Goal: Transaction & Acquisition: Register for event/course

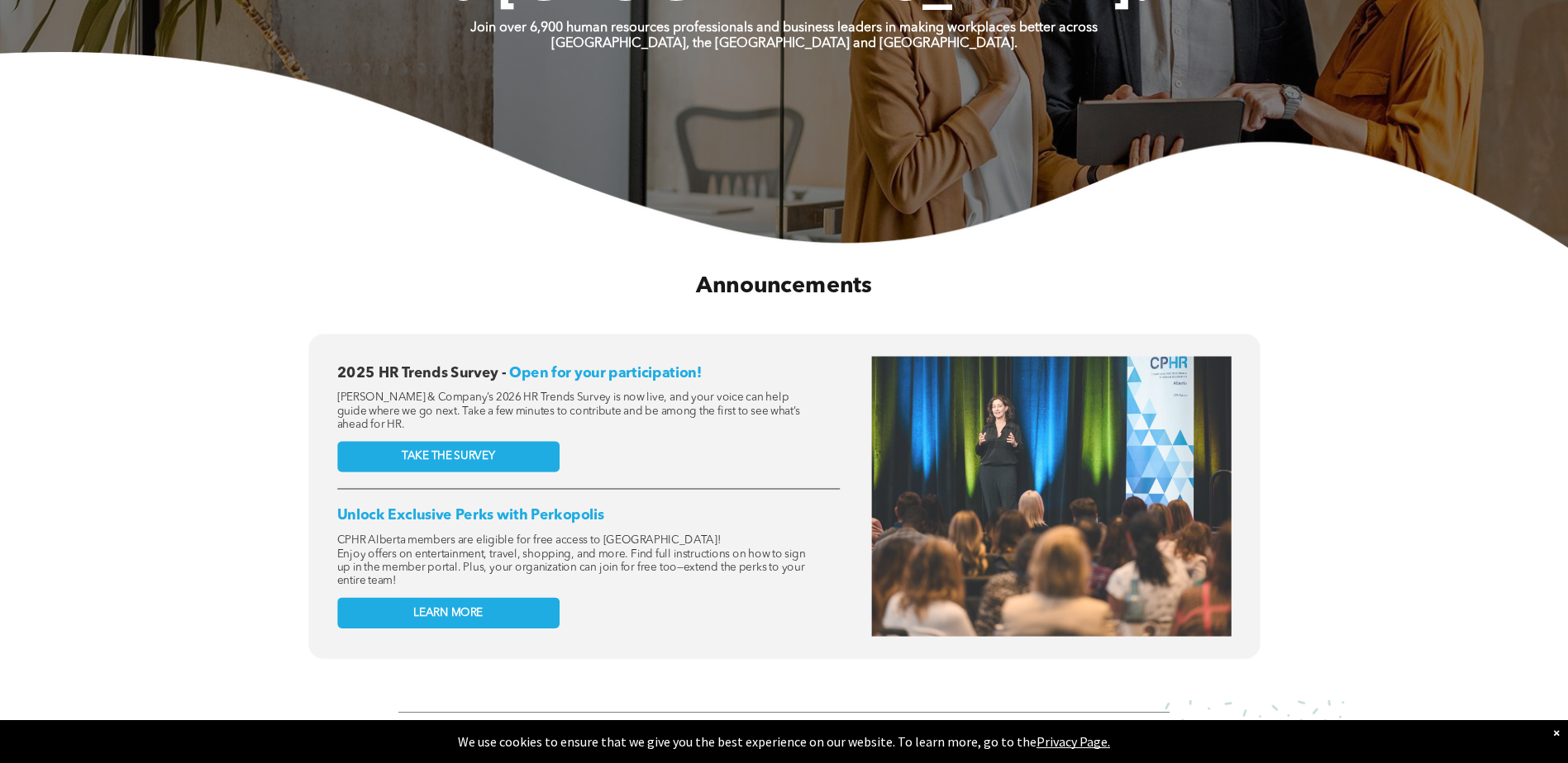
scroll to position [579, 0]
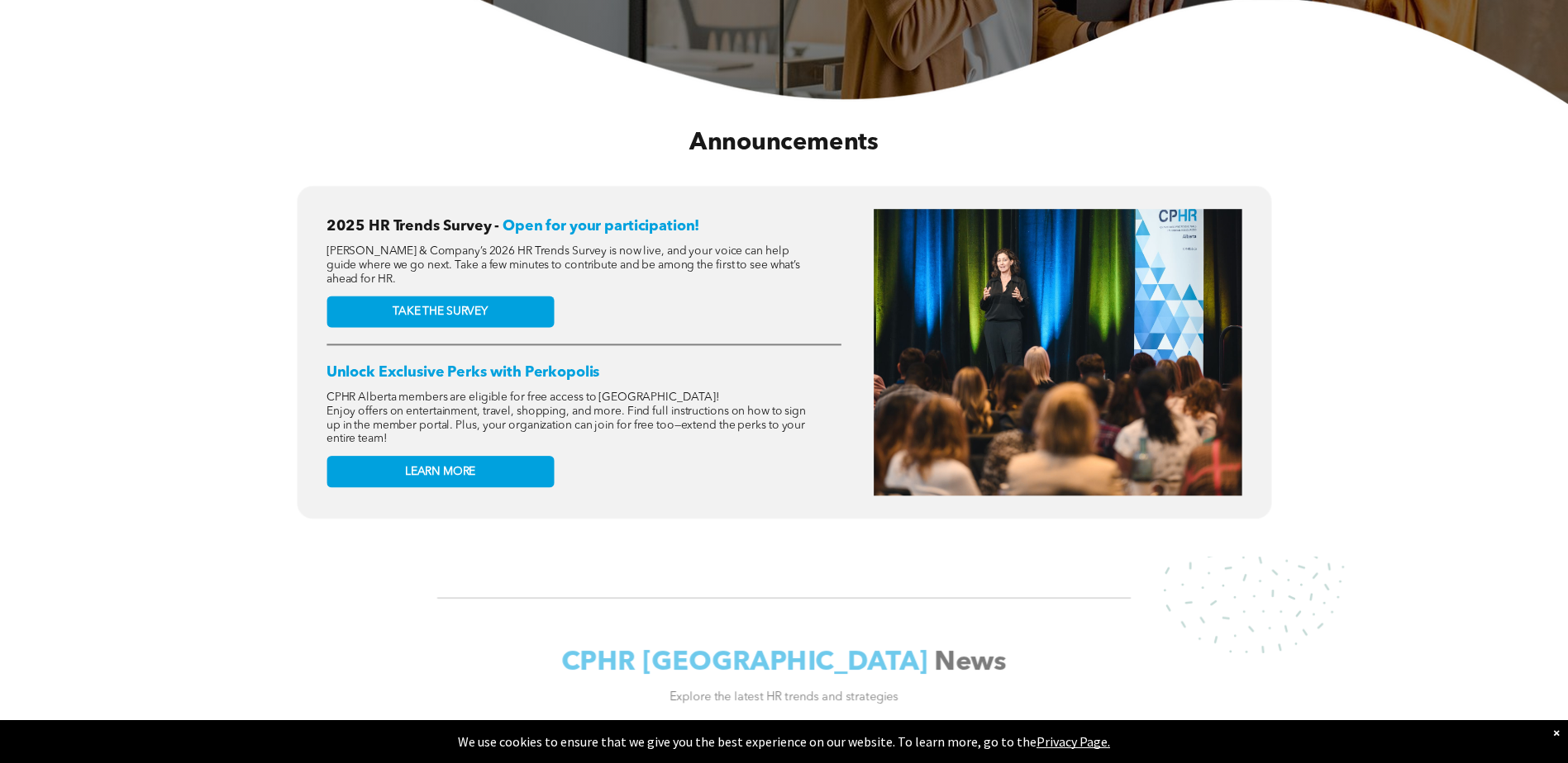
drag, startPoint x: 505, startPoint y: 277, endPoint x: 521, endPoint y: 276, distance: 16.0
click at [521, 276] on p "McLean & Company’s 2026 HR Trends Survey is now live, and your voice can help g…" at bounding box center [569, 265] width 484 height 41
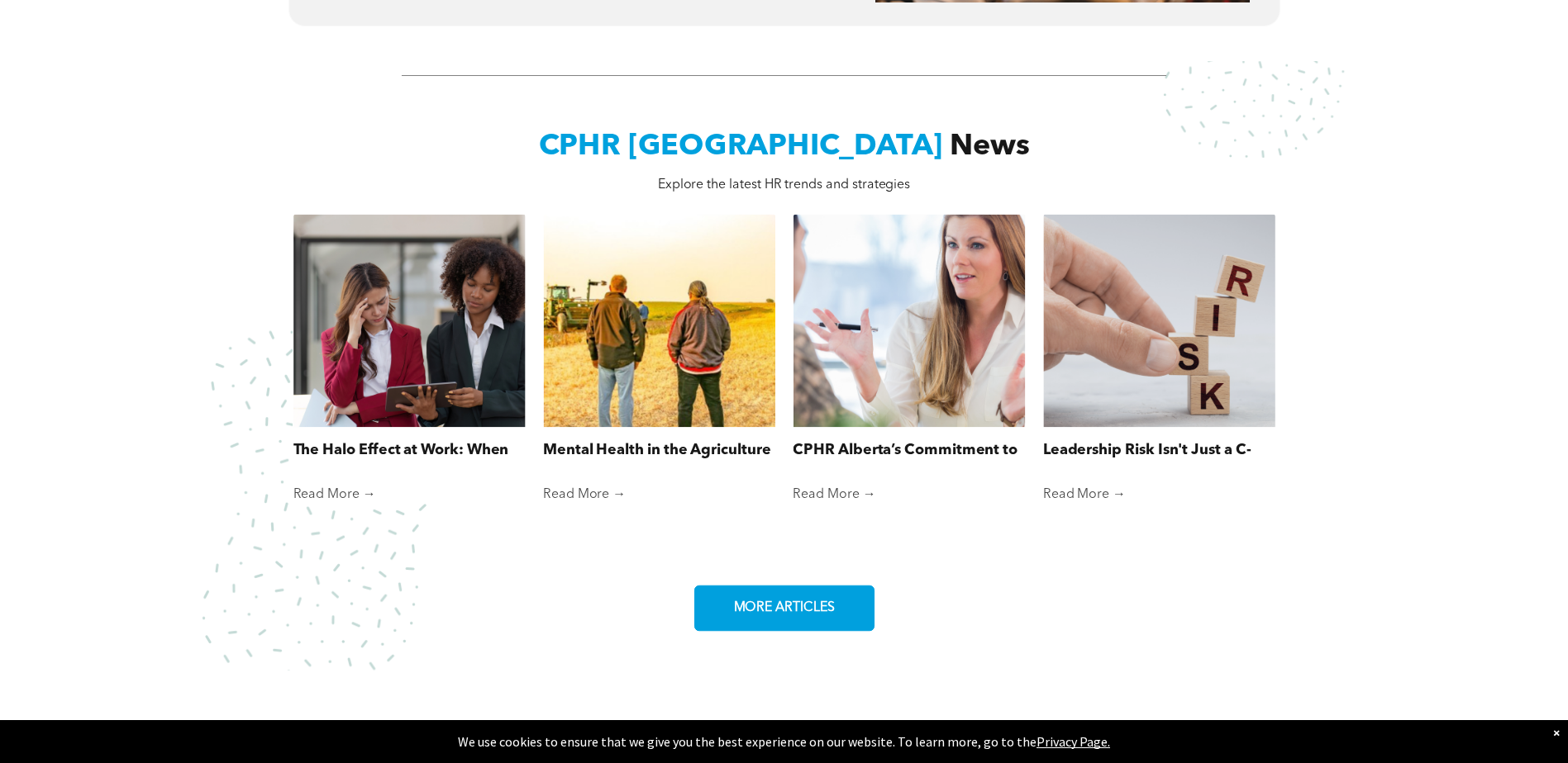
scroll to position [1156, 0]
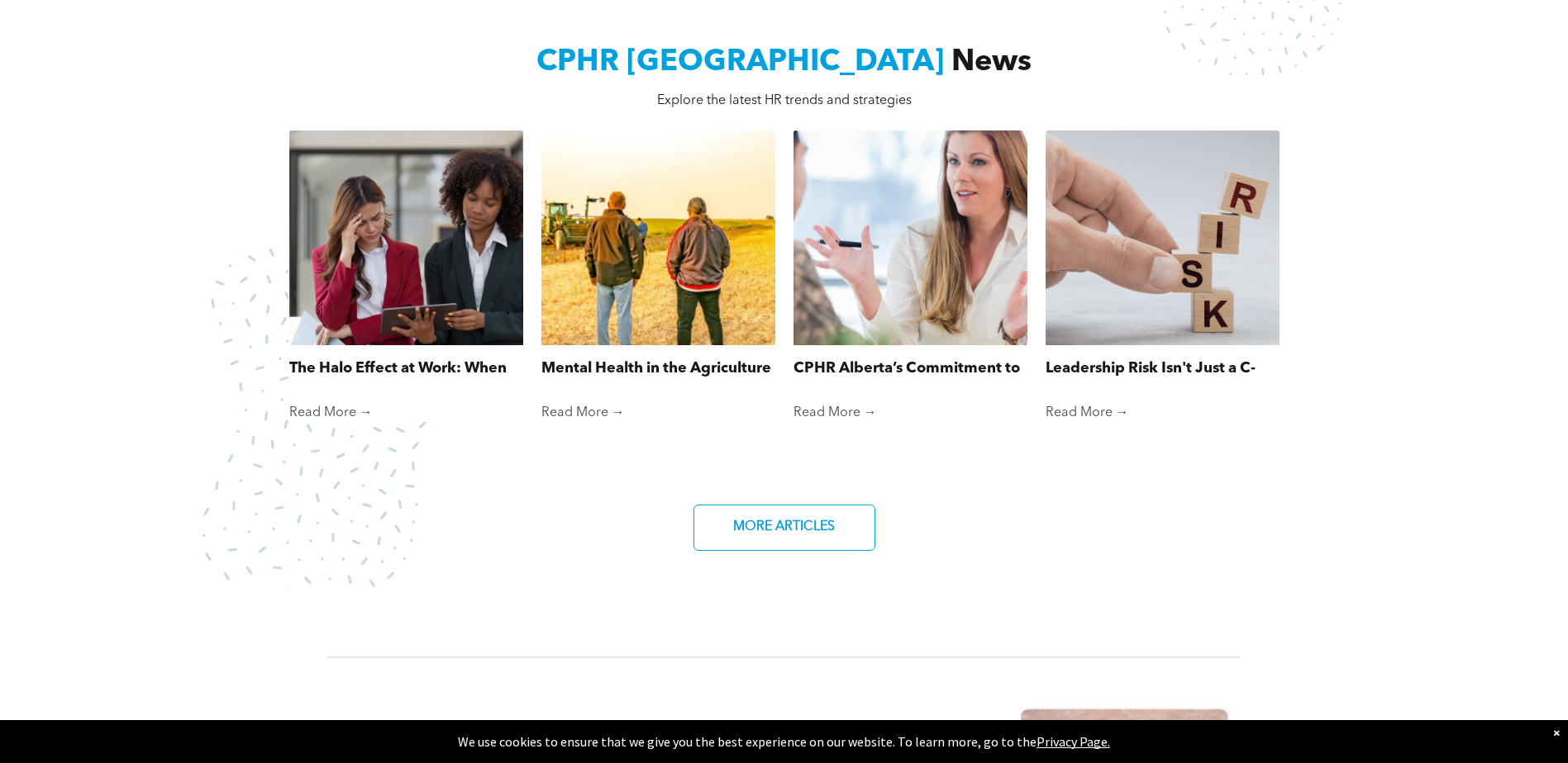
click at [434, 326] on div at bounding box center [406, 238] width 248 height 228
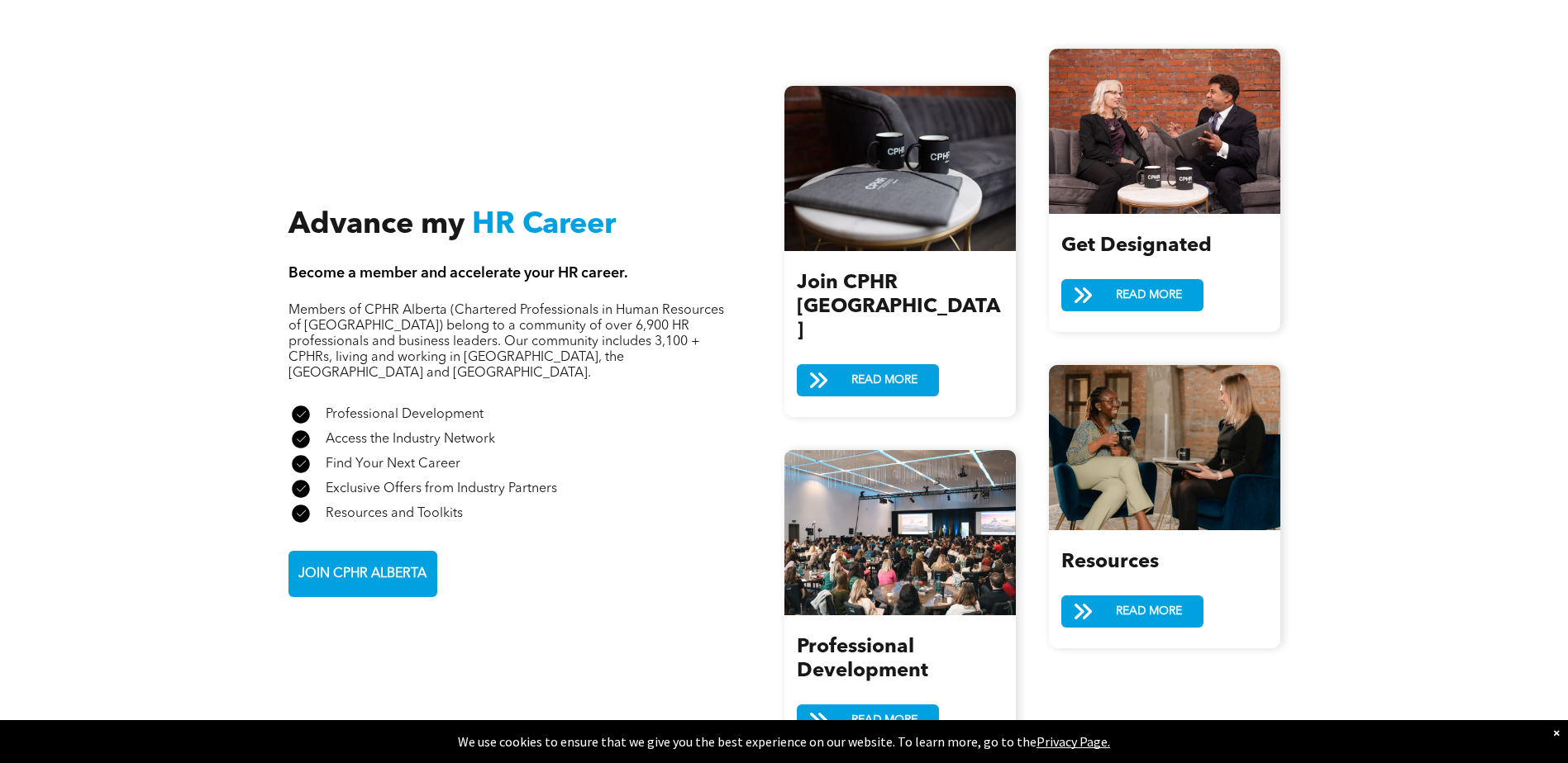
scroll to position [1817, 0]
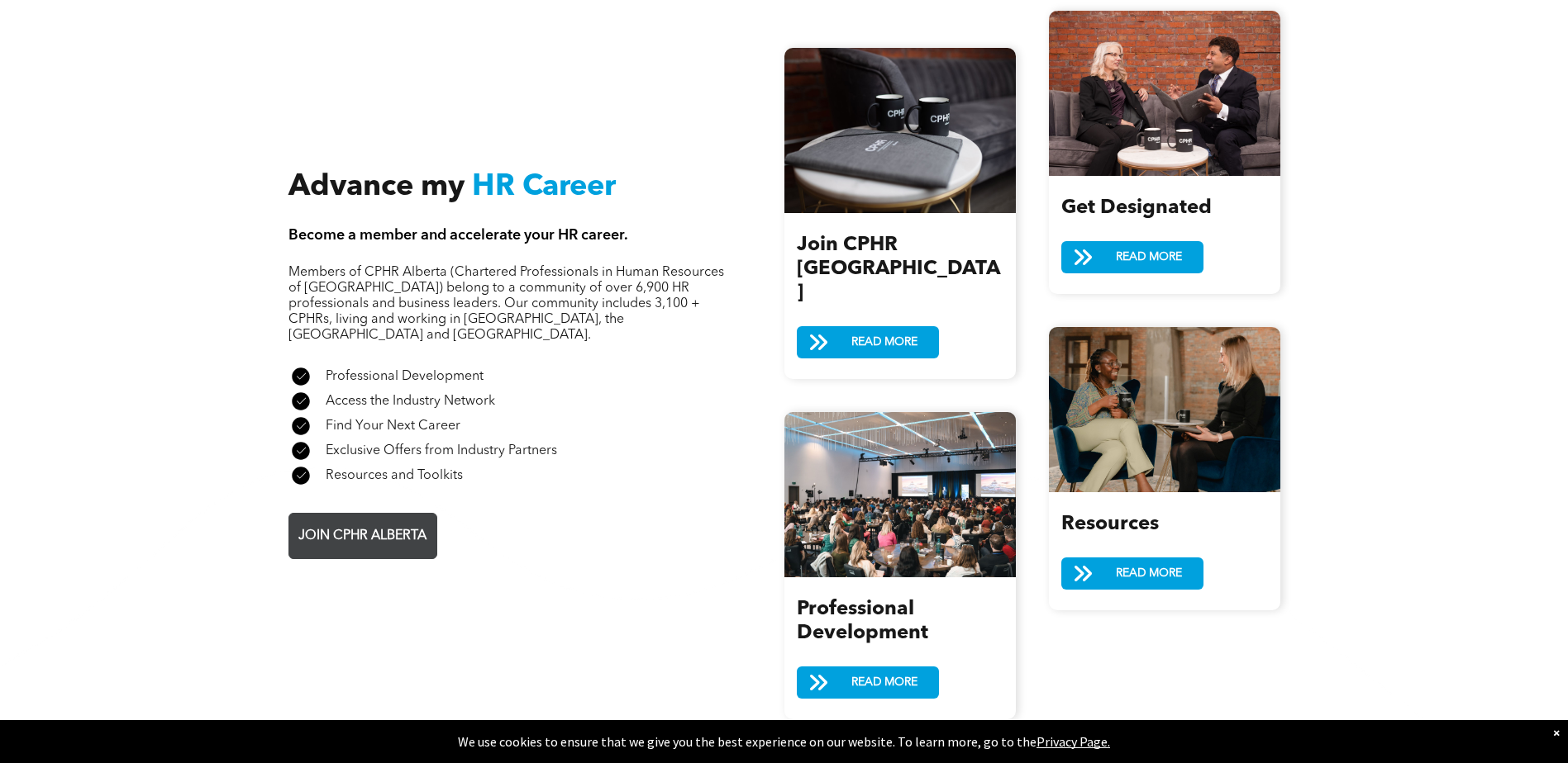
click at [332, 521] on span "JOIN CPHR ALBERTA" at bounding box center [362, 536] width 140 height 32
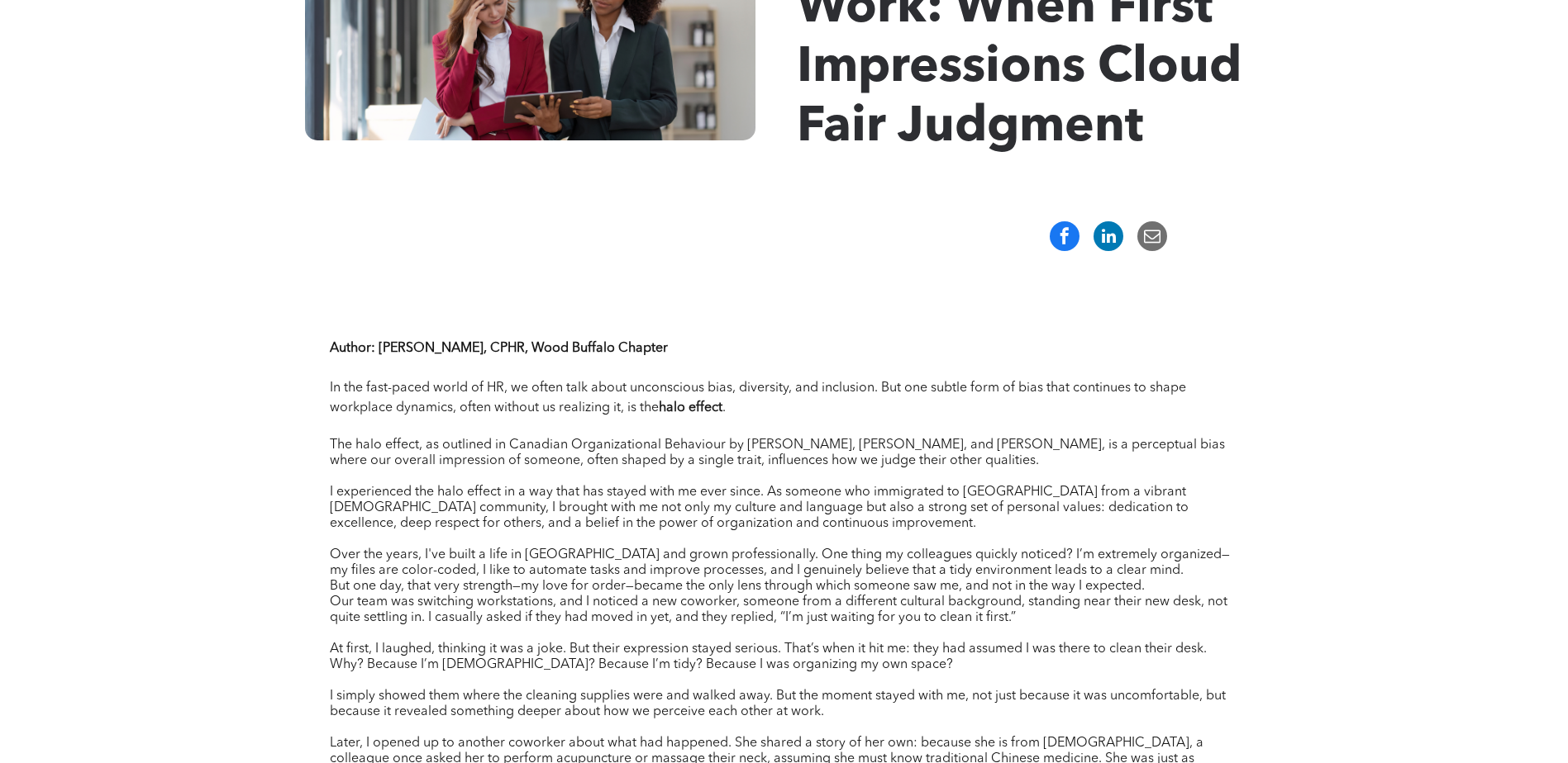
scroll to position [413, 0]
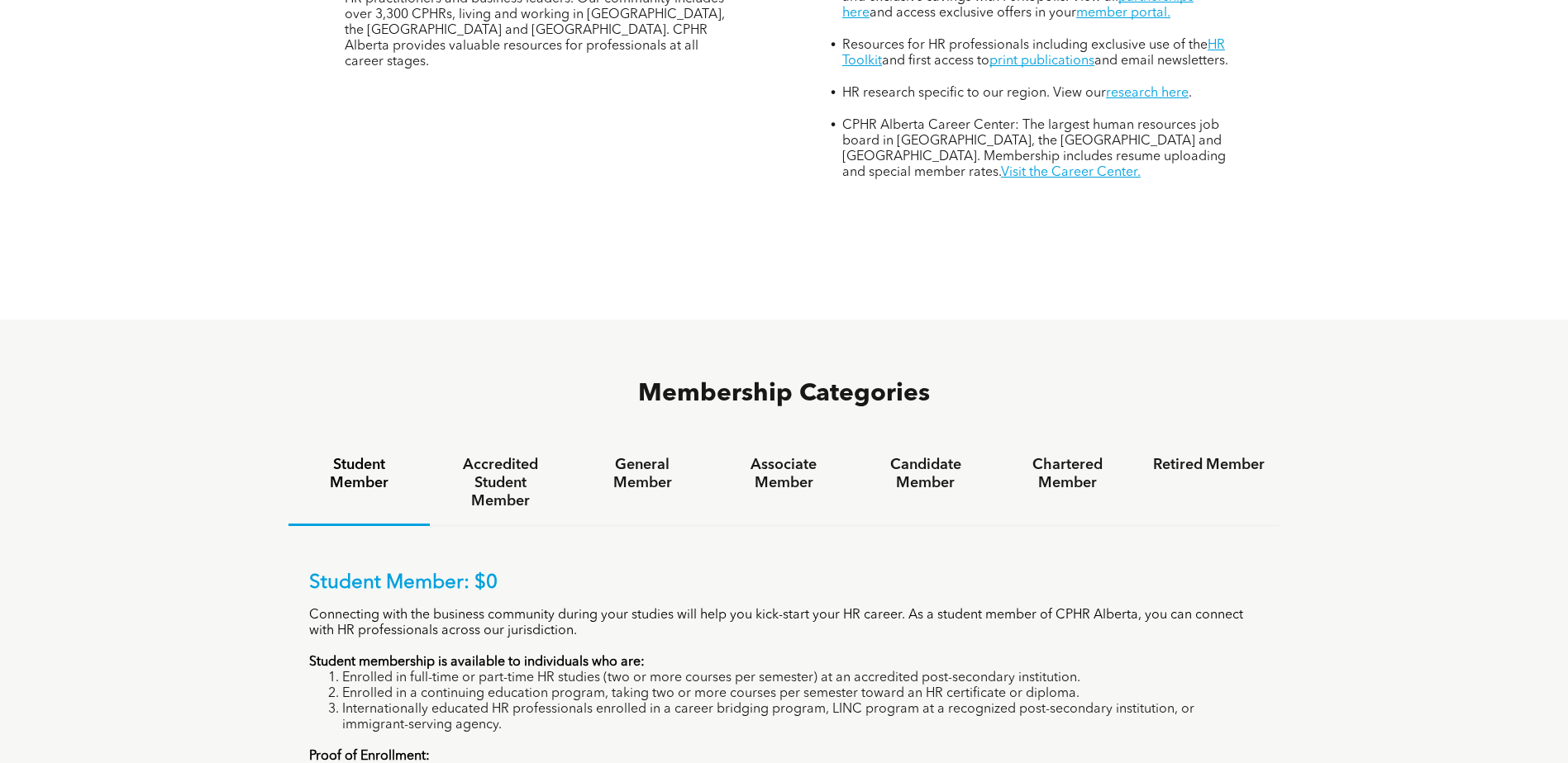
scroll to position [909, 0]
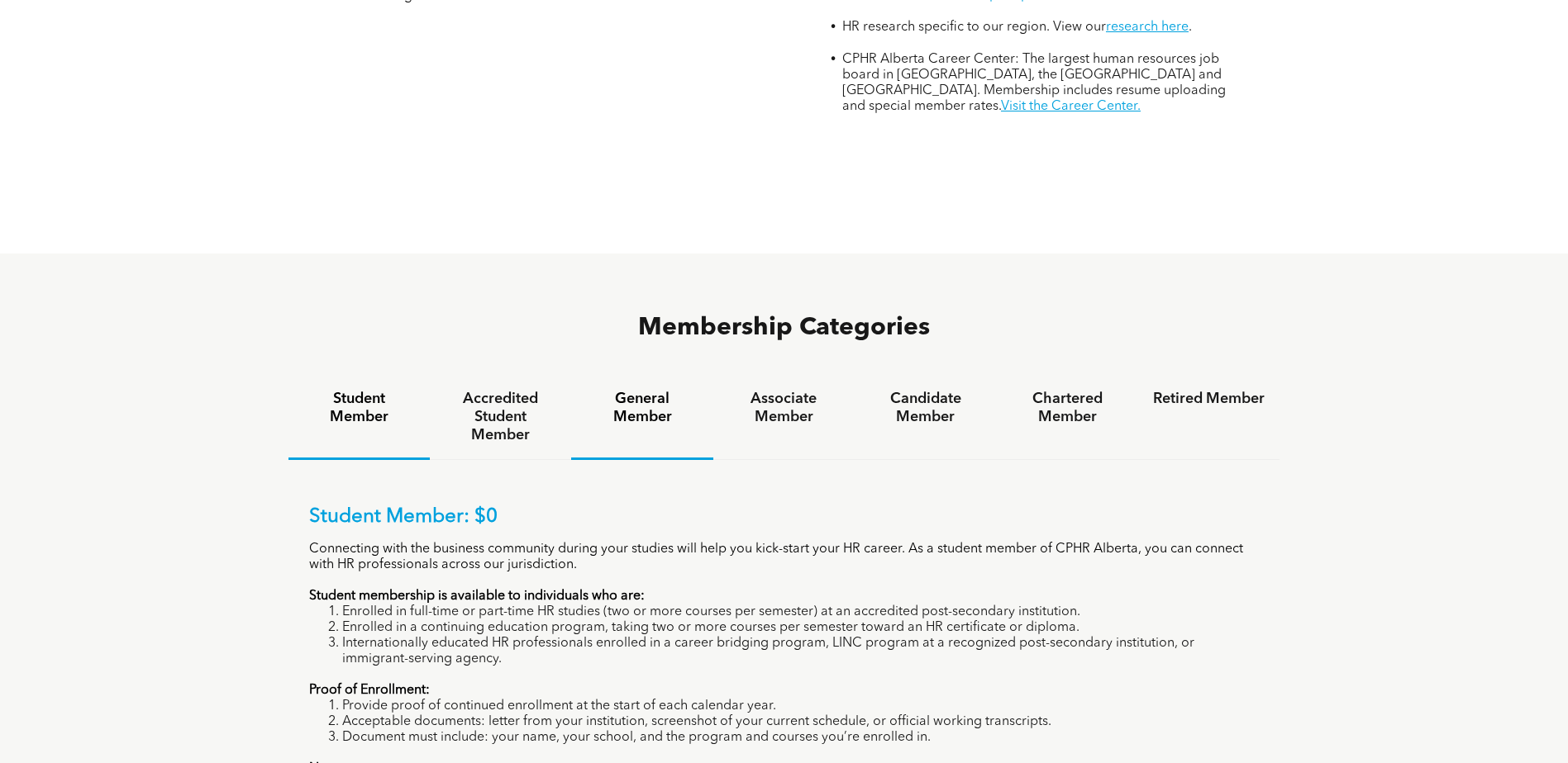
click at [641, 389] on h4 "General Member" at bounding box center [642, 407] width 111 height 37
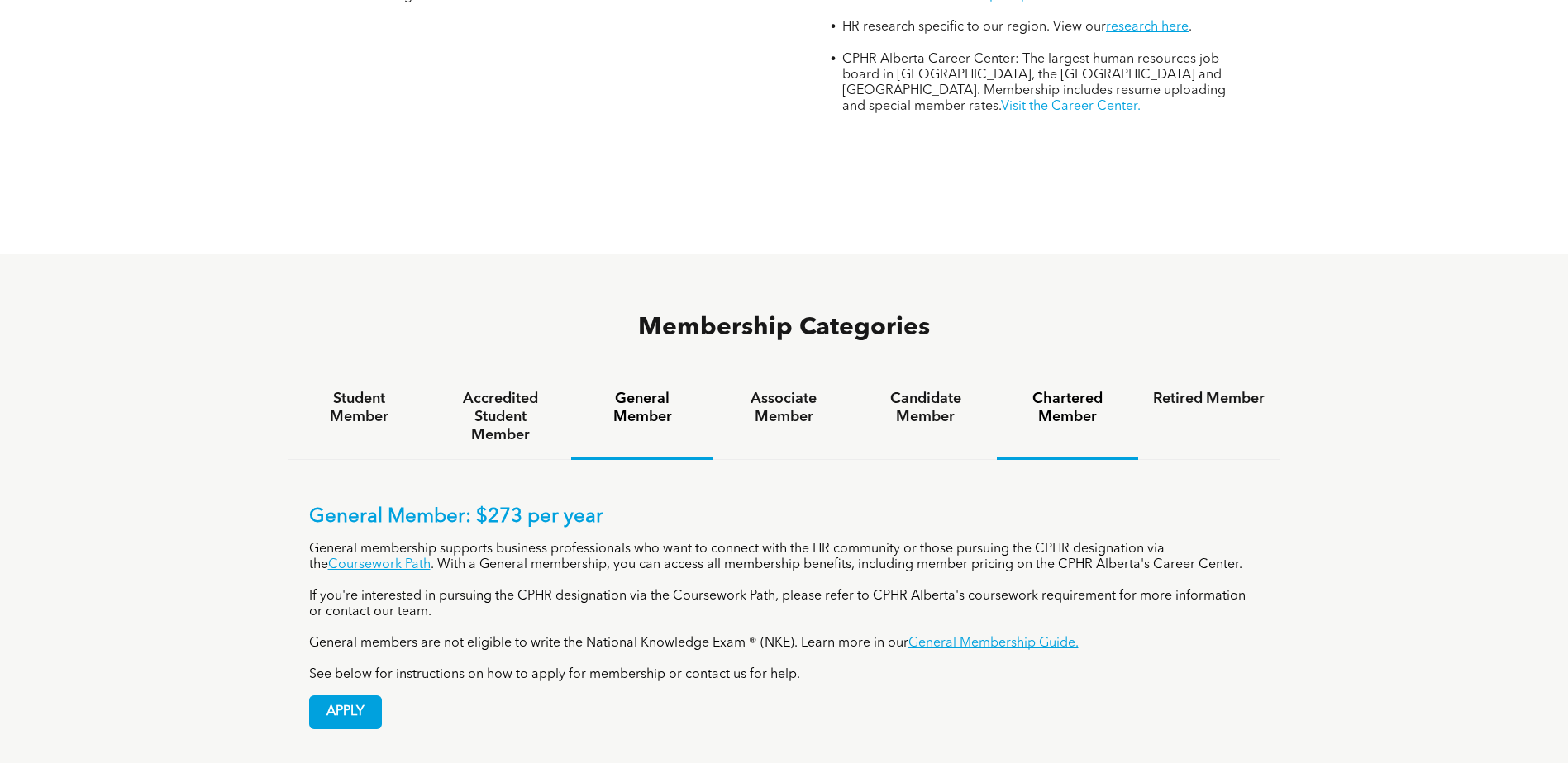
click at [1042, 389] on h4 "Chartered Member" at bounding box center [1067, 407] width 111 height 37
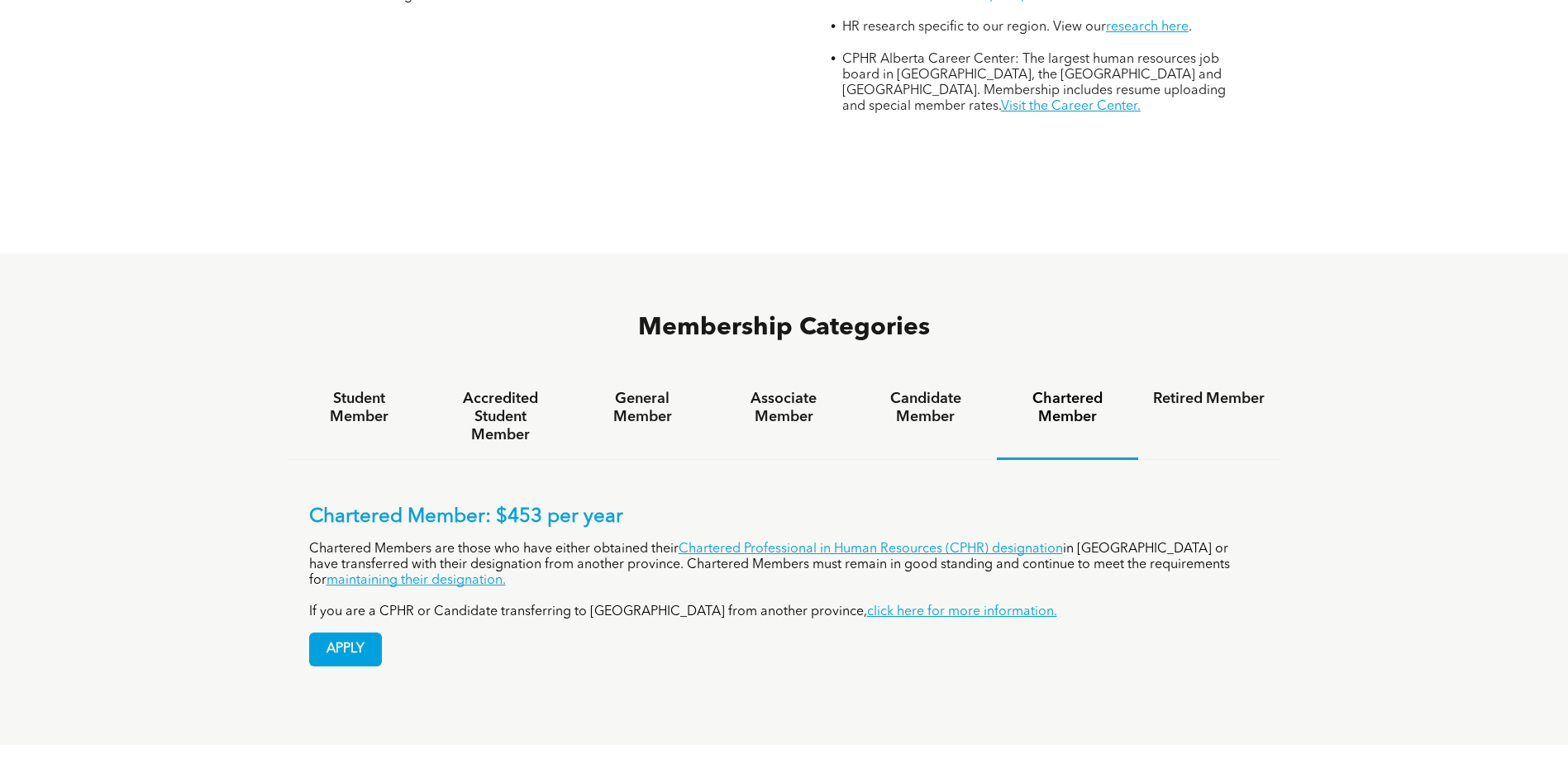
drag, startPoint x: 974, startPoint y: 558, endPoint x: 1001, endPoint y: 565, distance: 27.9
click at [1001, 621] on div "APPLY" at bounding box center [784, 643] width 951 height 46
click at [1013, 543] on link "Chartered Professional in Human Resources (CPHR) designation" at bounding box center [870, 550] width 384 height 13
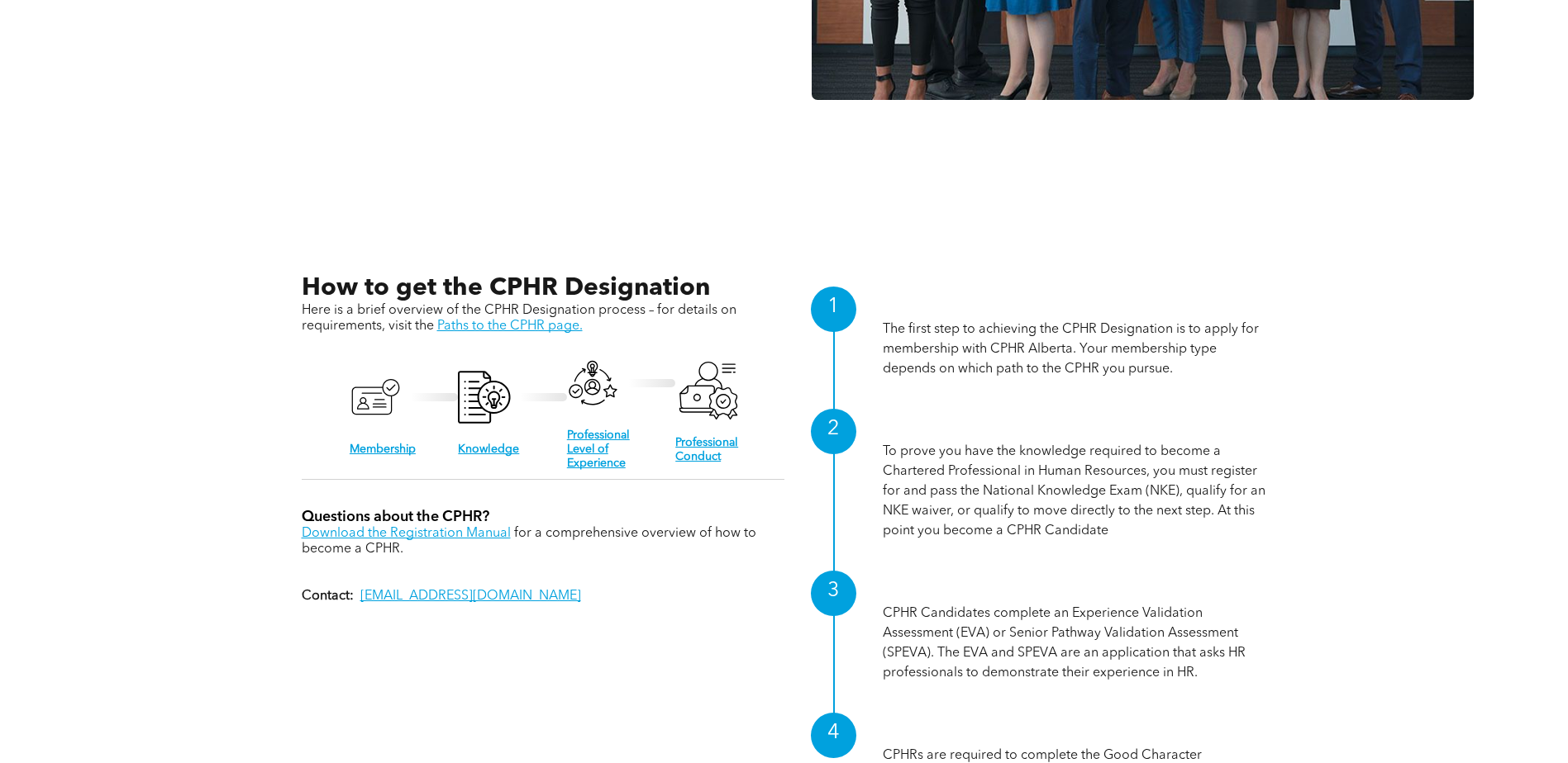
scroll to position [1735, 0]
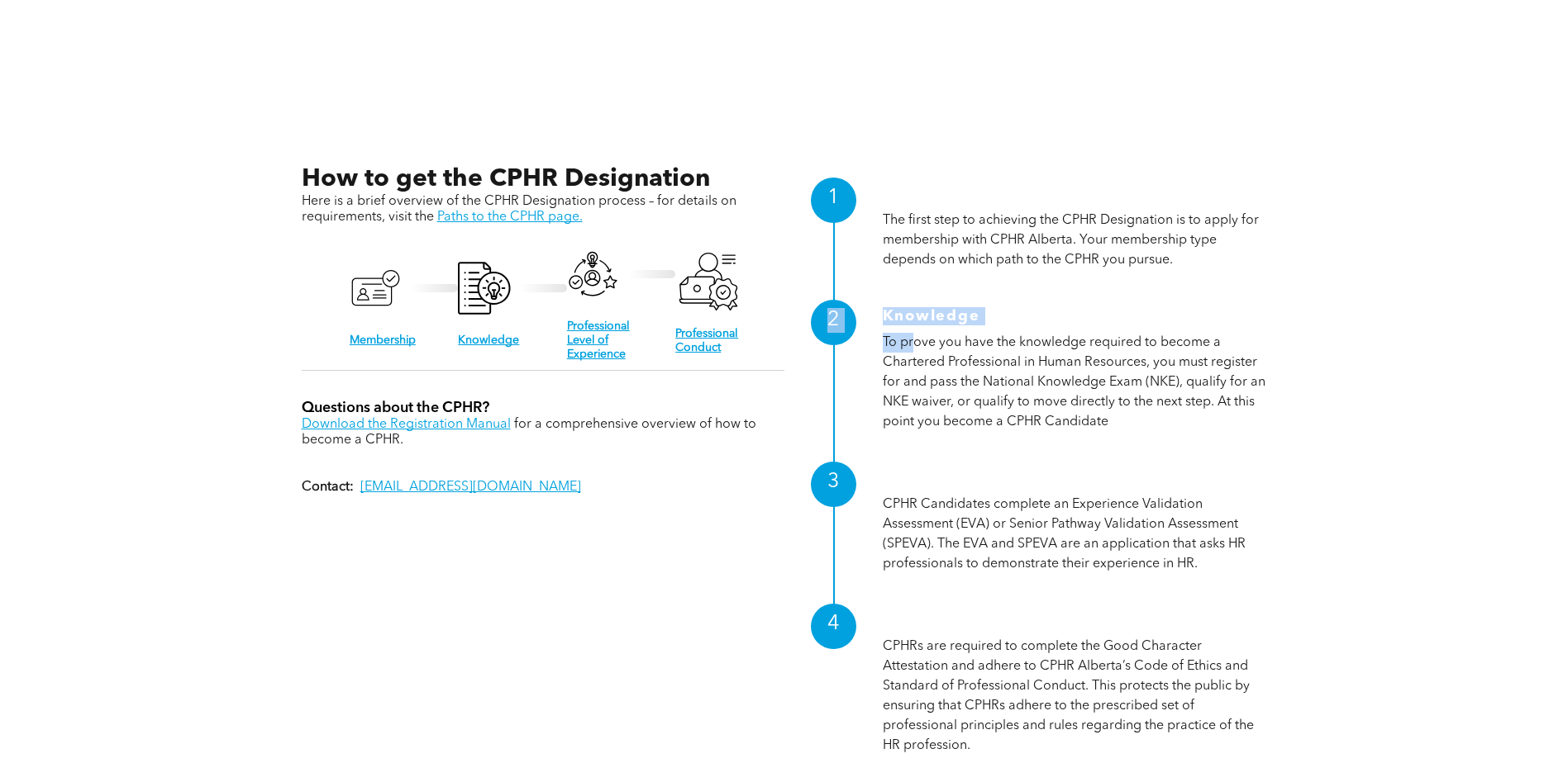
drag, startPoint x: 1202, startPoint y: 262, endPoint x: 916, endPoint y: 335, distance: 295.2
click at [916, 335] on div "1 Membership The first step to achieving the CPHR Designation is to apply for m…" at bounding box center [1025, 468] width 482 height 608
drag, startPoint x: 916, startPoint y: 335, endPoint x: 1092, endPoint y: 315, distance: 177.1
click at [1092, 315] on h1 "Knowledge" at bounding box center [1074, 319] width 384 height 25
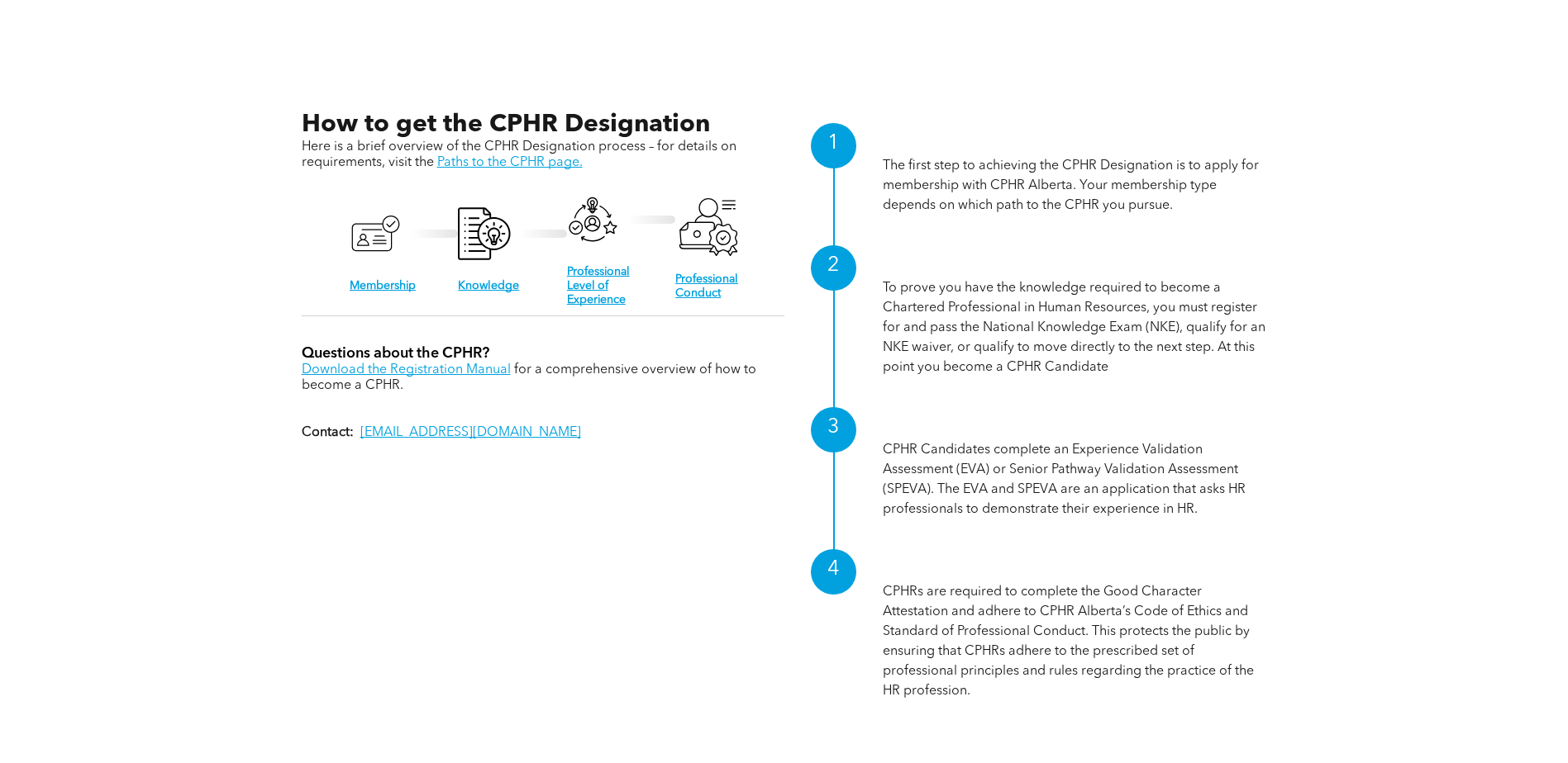
scroll to position [1817, 0]
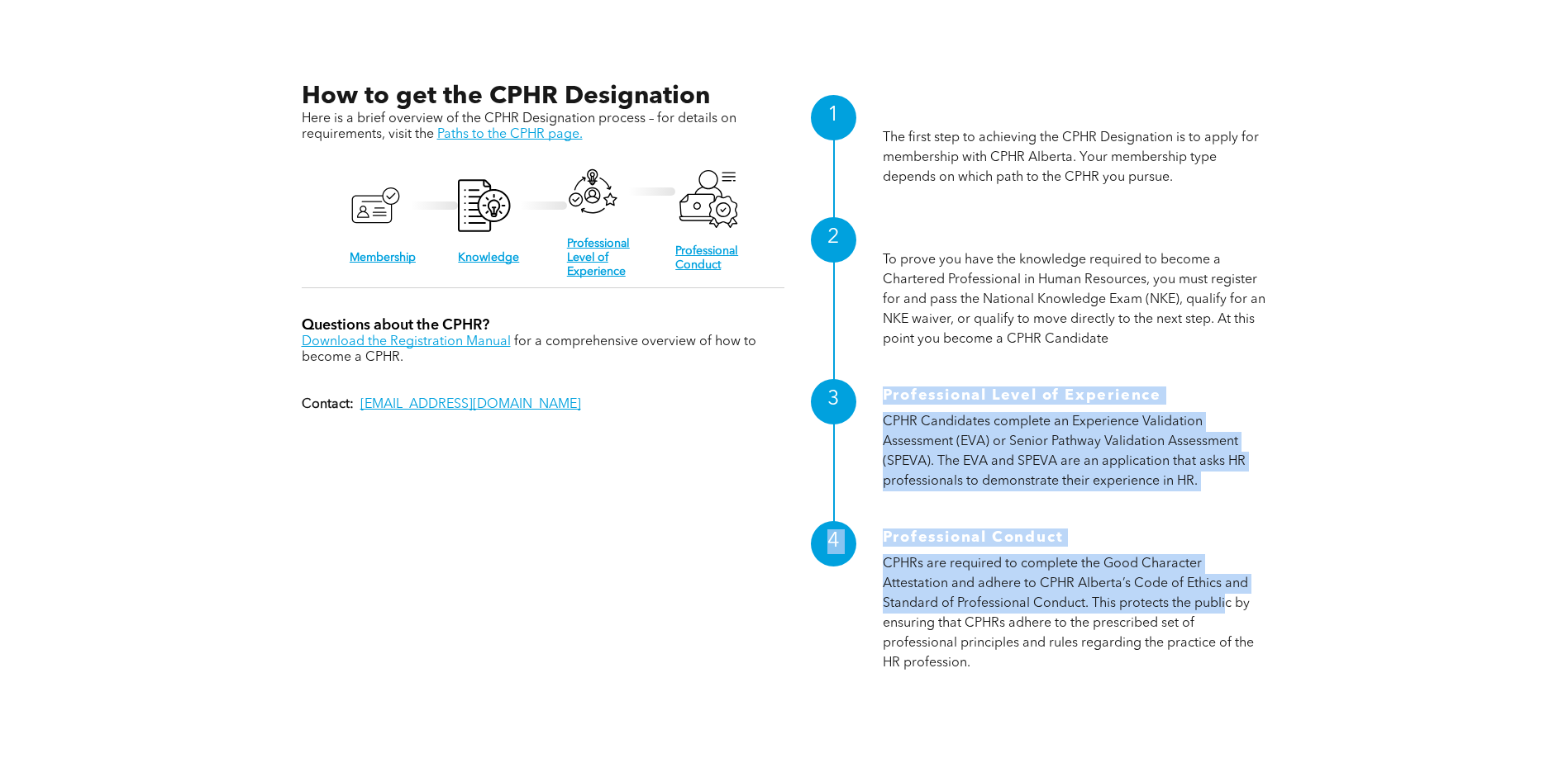
drag, startPoint x: 1150, startPoint y: 379, endPoint x: 1220, endPoint y: 596, distance: 228.0
click at [1220, 596] on div "1 Membership The first step to achieving the CPHR Designation is to apply for m…" at bounding box center [1025, 385] width 482 height 608
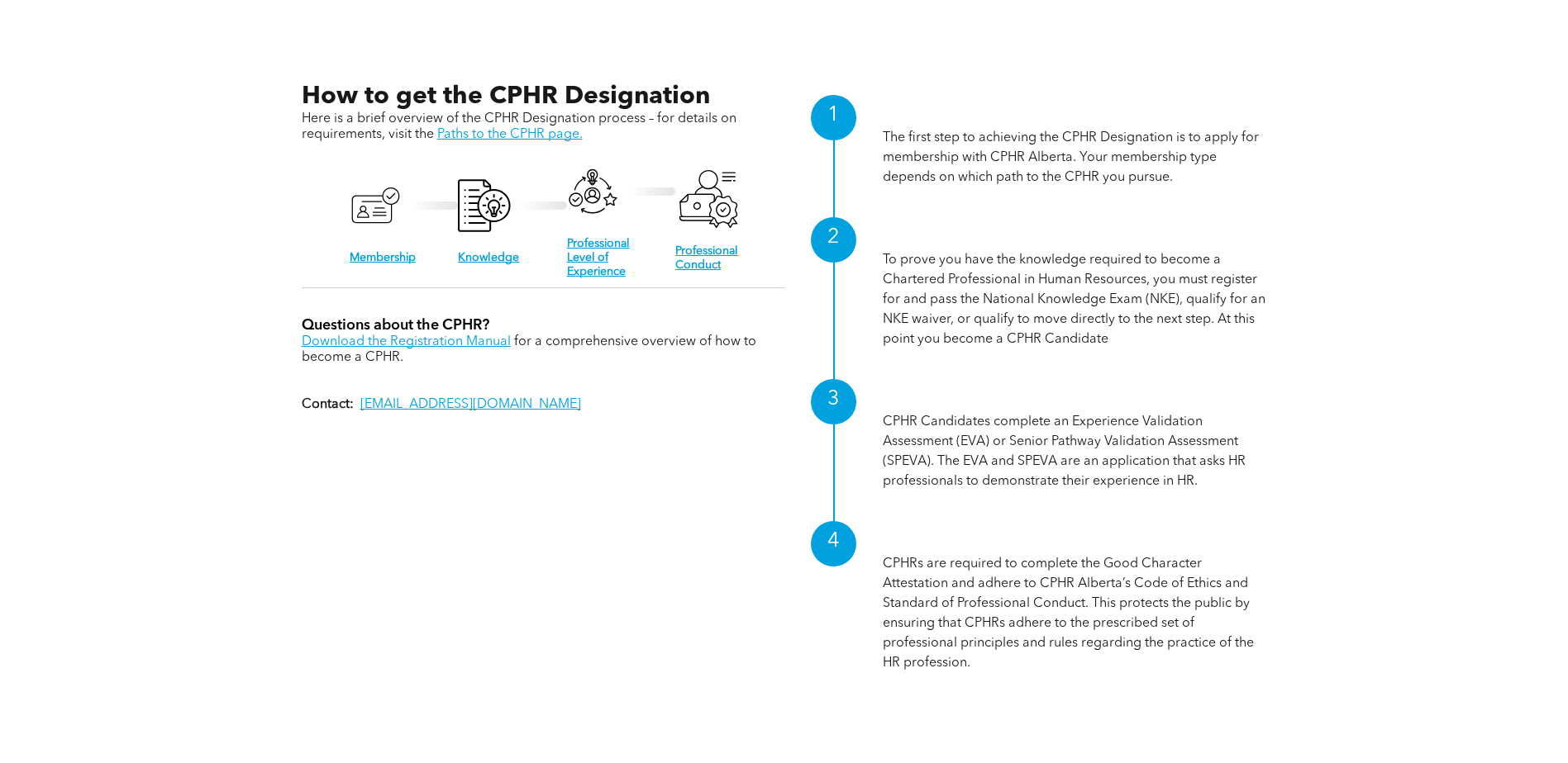
drag, startPoint x: 1220, startPoint y: 596, endPoint x: 1177, endPoint y: 614, distance: 46.6
click at [1177, 614] on p "CPHRs are required to complete the Good Character Attestation and adhere to CPH…" at bounding box center [1074, 613] width 384 height 119
click at [417, 335] on link "Download the Registration Manual" at bounding box center [406, 342] width 209 height 13
click at [429, 405] on link "[EMAIL_ADDRESS][DOMAIN_NAME]" at bounding box center [471, 404] width 221 height 13
drag, startPoint x: 484, startPoint y: 401, endPoint x: 362, endPoint y: 404, distance: 122.0
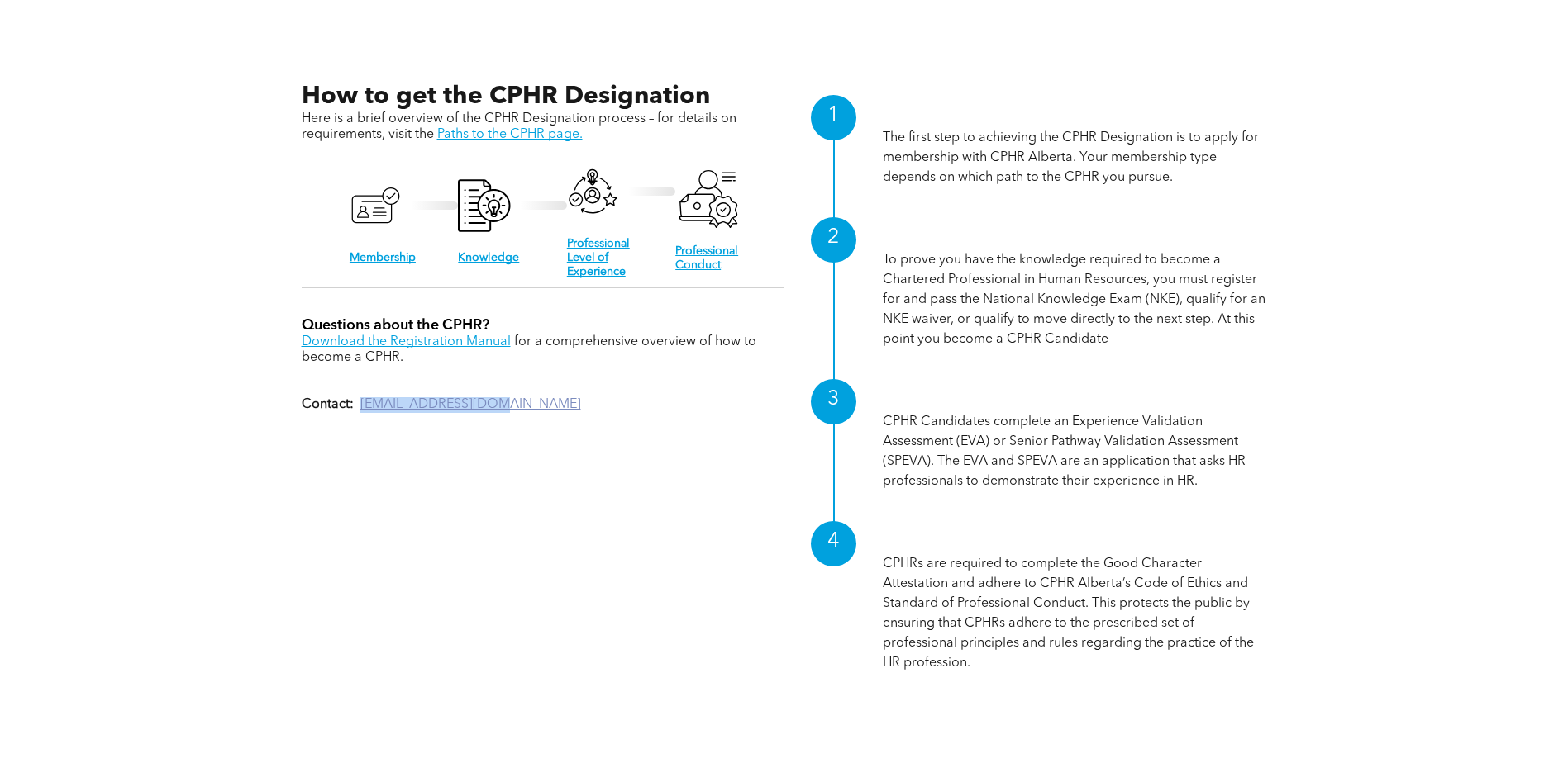
click at [362, 404] on p "Contact: registrar@cphrab.ca" at bounding box center [542, 404] width 482 height 16
copy link "[EMAIL_ADDRESS][DOMAIN_NAME]"
